Goal: Information Seeking & Learning: Learn about a topic

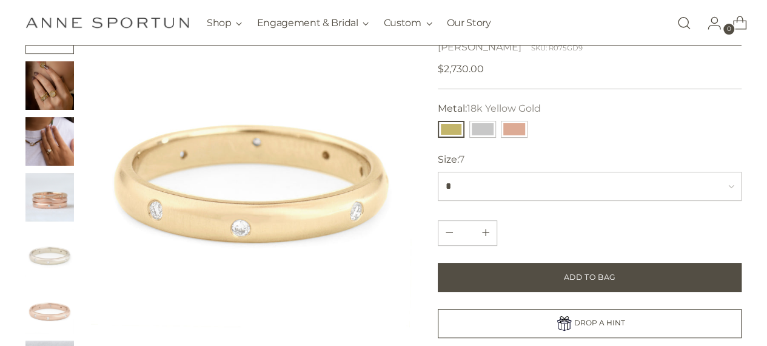
scroll to position [61, 0]
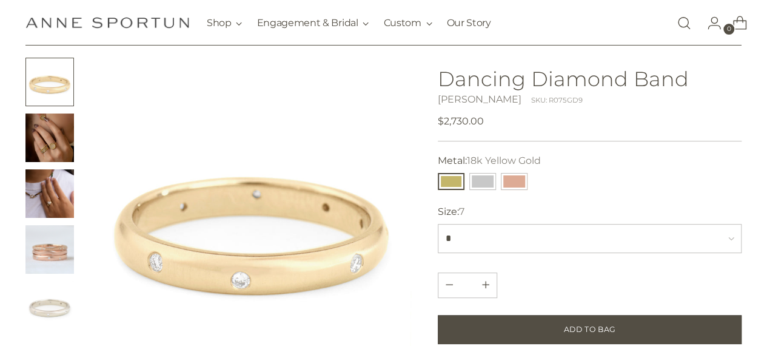
click at [57, 134] on img "Change image to image 2" at bounding box center [49, 137] width 49 height 49
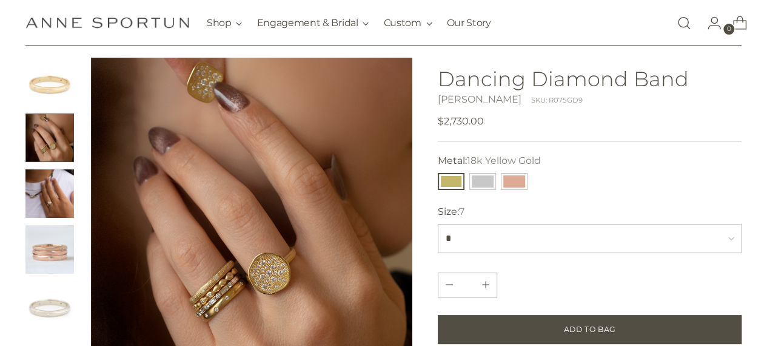
click at [62, 207] on img "Change image to image 3" at bounding box center [49, 193] width 49 height 49
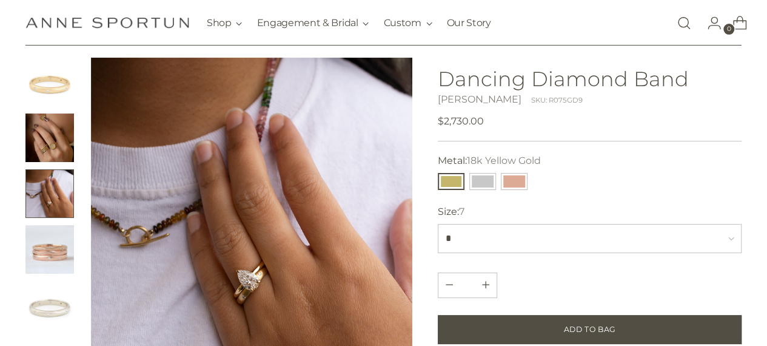
click at [69, 235] on img "Change image to image 4" at bounding box center [49, 249] width 49 height 49
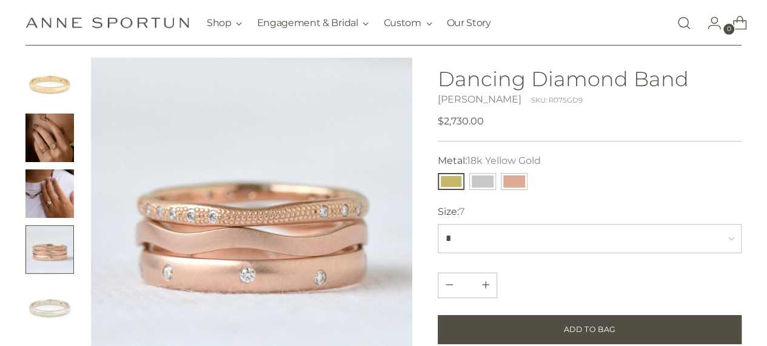
scroll to position [182, 0]
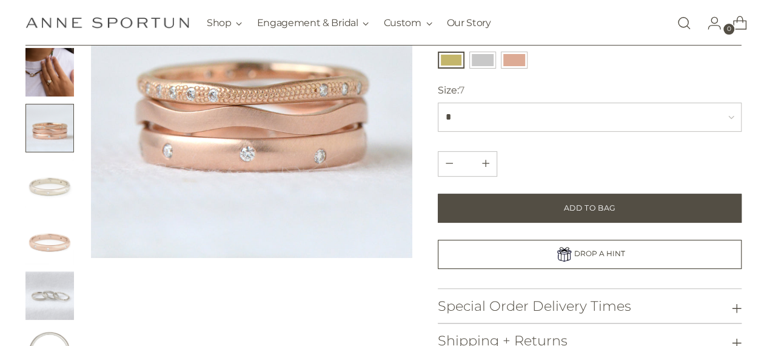
click at [74, 183] on div at bounding box center [218, 155] width 387 height 439
click at [53, 195] on img "Change image to image 5" at bounding box center [49, 184] width 49 height 49
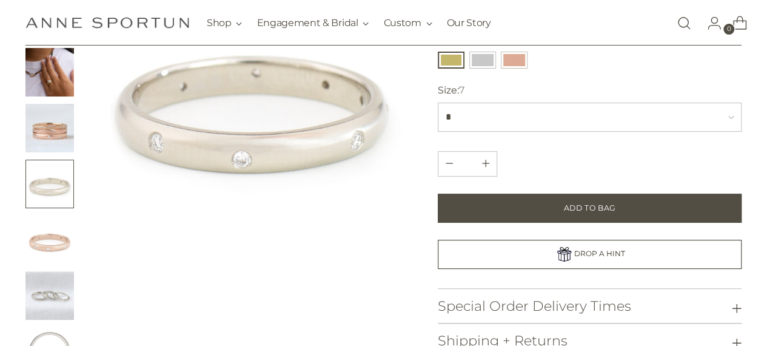
click at [59, 238] on img "Change image to image 6" at bounding box center [49, 239] width 49 height 49
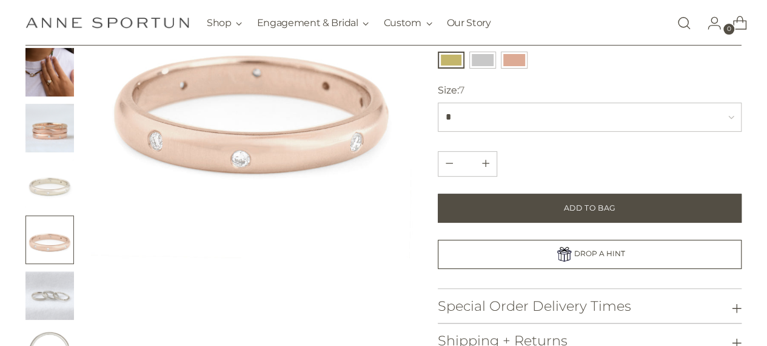
click at [66, 270] on ul at bounding box center [49, 155] width 49 height 439
click at [64, 307] on img "Change image to image 7" at bounding box center [49, 295] width 49 height 49
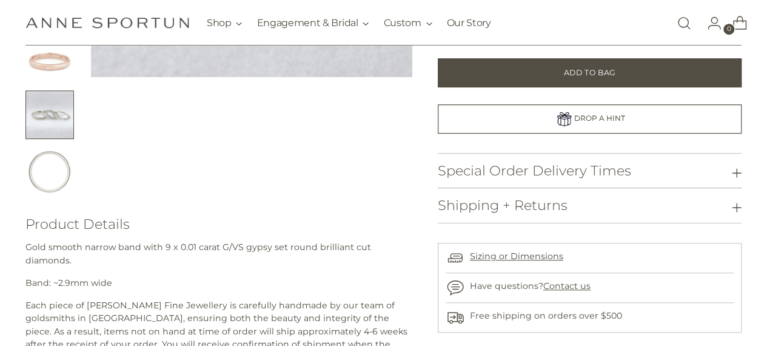
scroll to position [364, 0]
click at [67, 176] on img "Change image to image 8" at bounding box center [49, 169] width 49 height 49
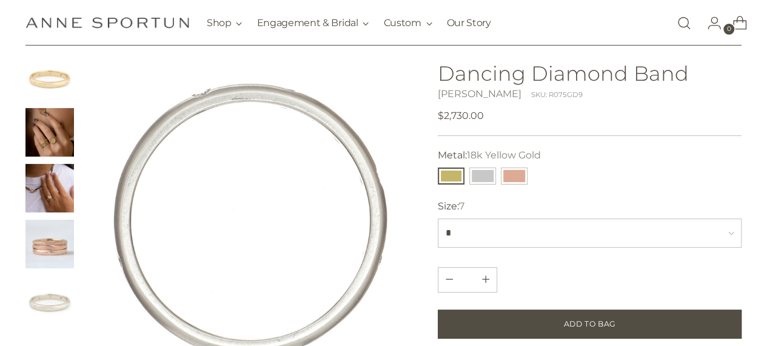
scroll to position [61, 0]
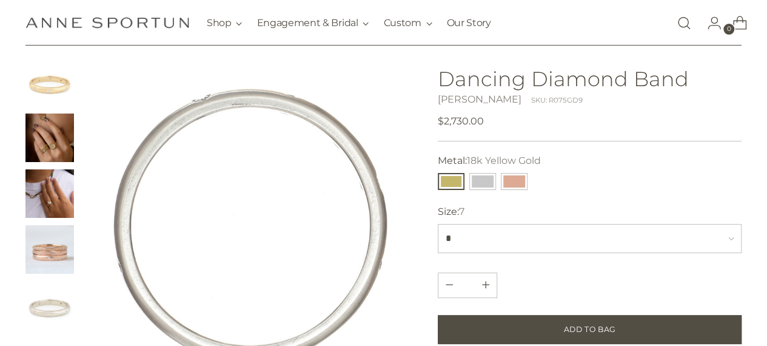
click at [37, 88] on img "Change image to image 1" at bounding box center [49, 82] width 49 height 49
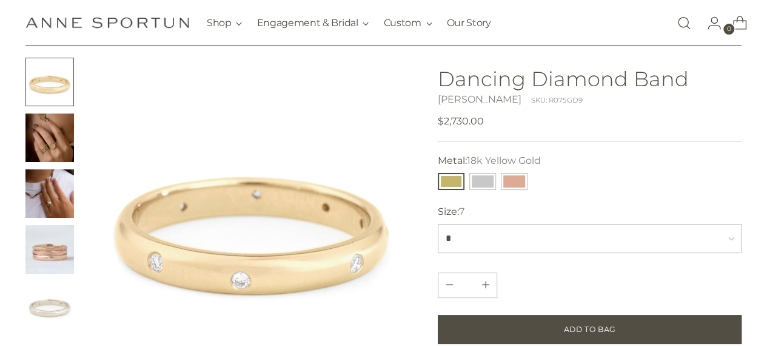
click at [59, 141] on img "Change image to image 2" at bounding box center [49, 137] width 49 height 49
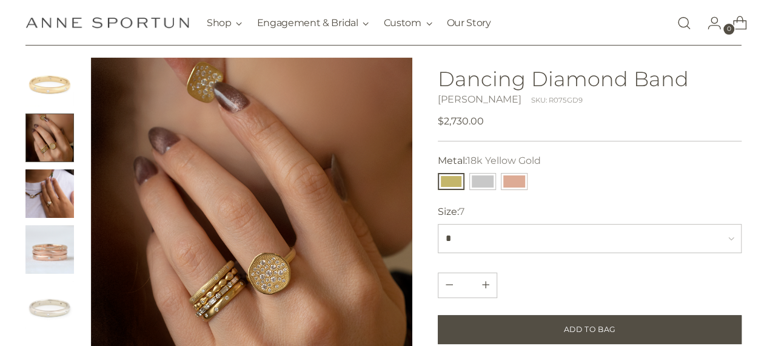
click at [46, 207] on img "Change image to image 3" at bounding box center [49, 193] width 49 height 49
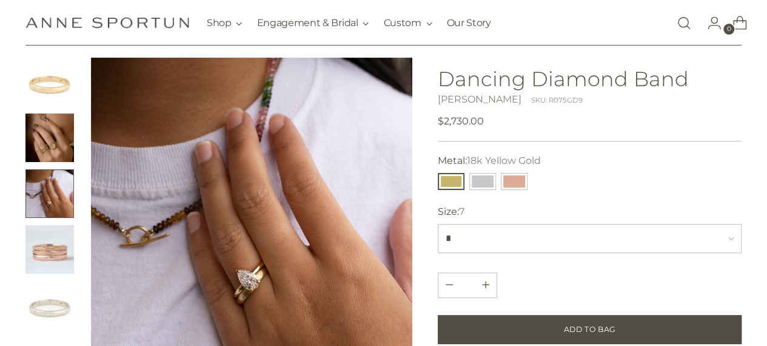
click at [69, 113] on ul at bounding box center [49, 277] width 49 height 439
click at [58, 96] on img "Change image to image 1" at bounding box center [49, 82] width 49 height 49
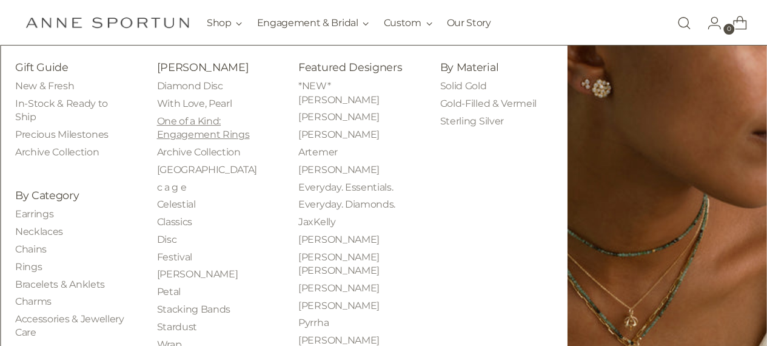
click at [196, 130] on link "One of a Kind: Engagement Rings" at bounding box center [203, 127] width 93 height 25
